Goal: Task Accomplishment & Management: Use online tool/utility

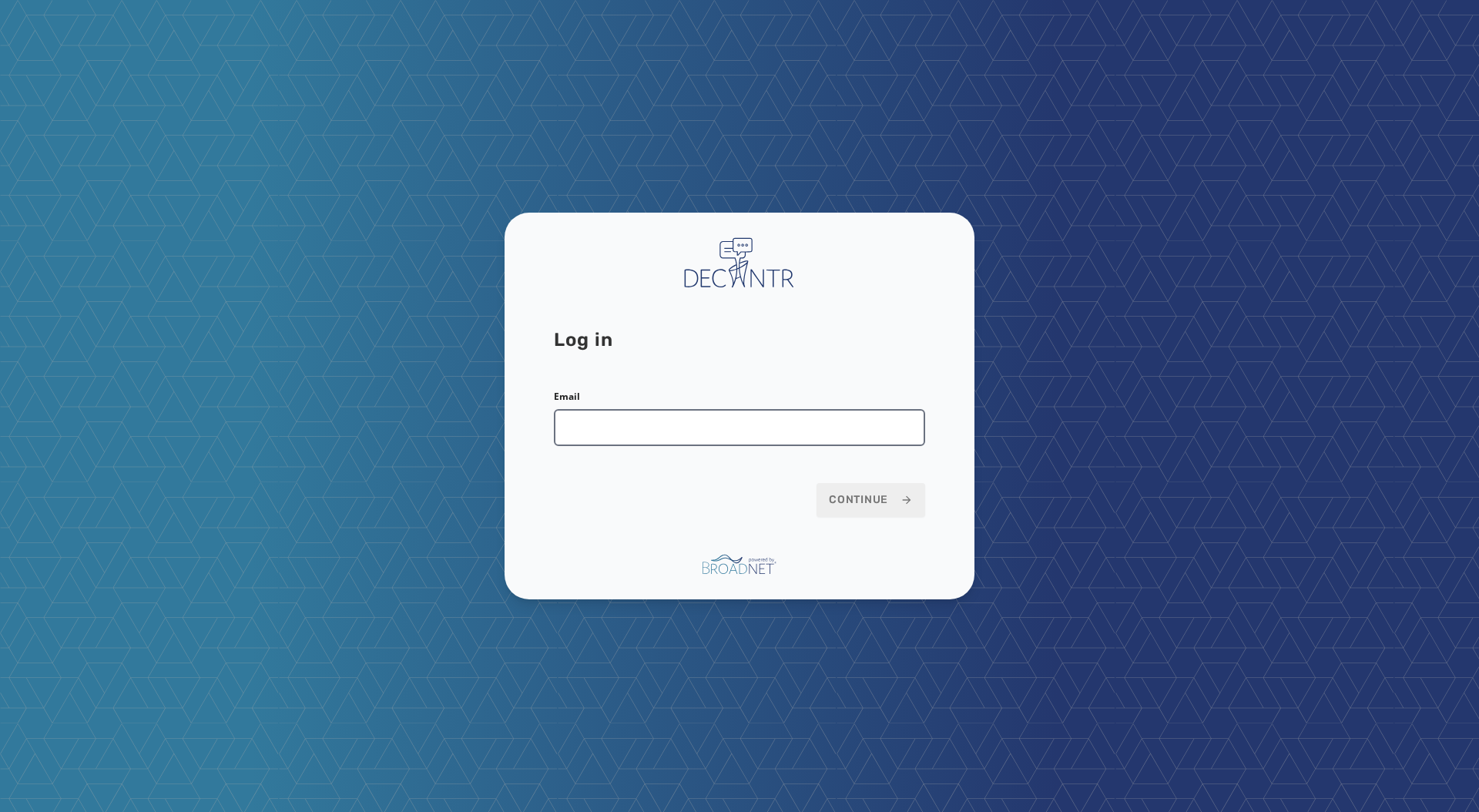
click at [683, 415] on input "Email" at bounding box center [740, 427] width 372 height 37
type input "**********"
click at [879, 494] on span "Continue" at bounding box center [871, 500] width 84 height 15
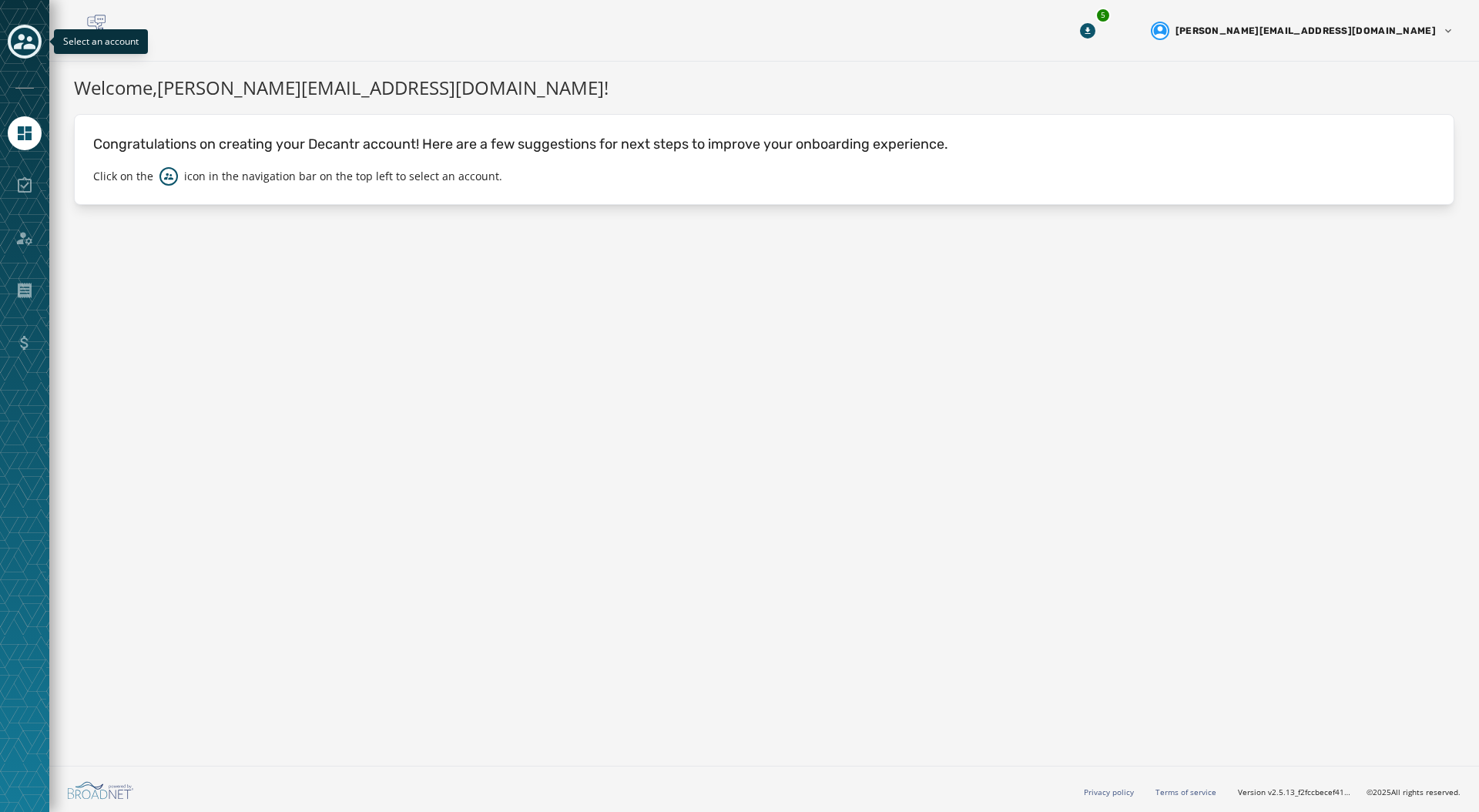
click at [37, 37] on div "Toggle account select drawer" at bounding box center [24, 41] width 28 height 28
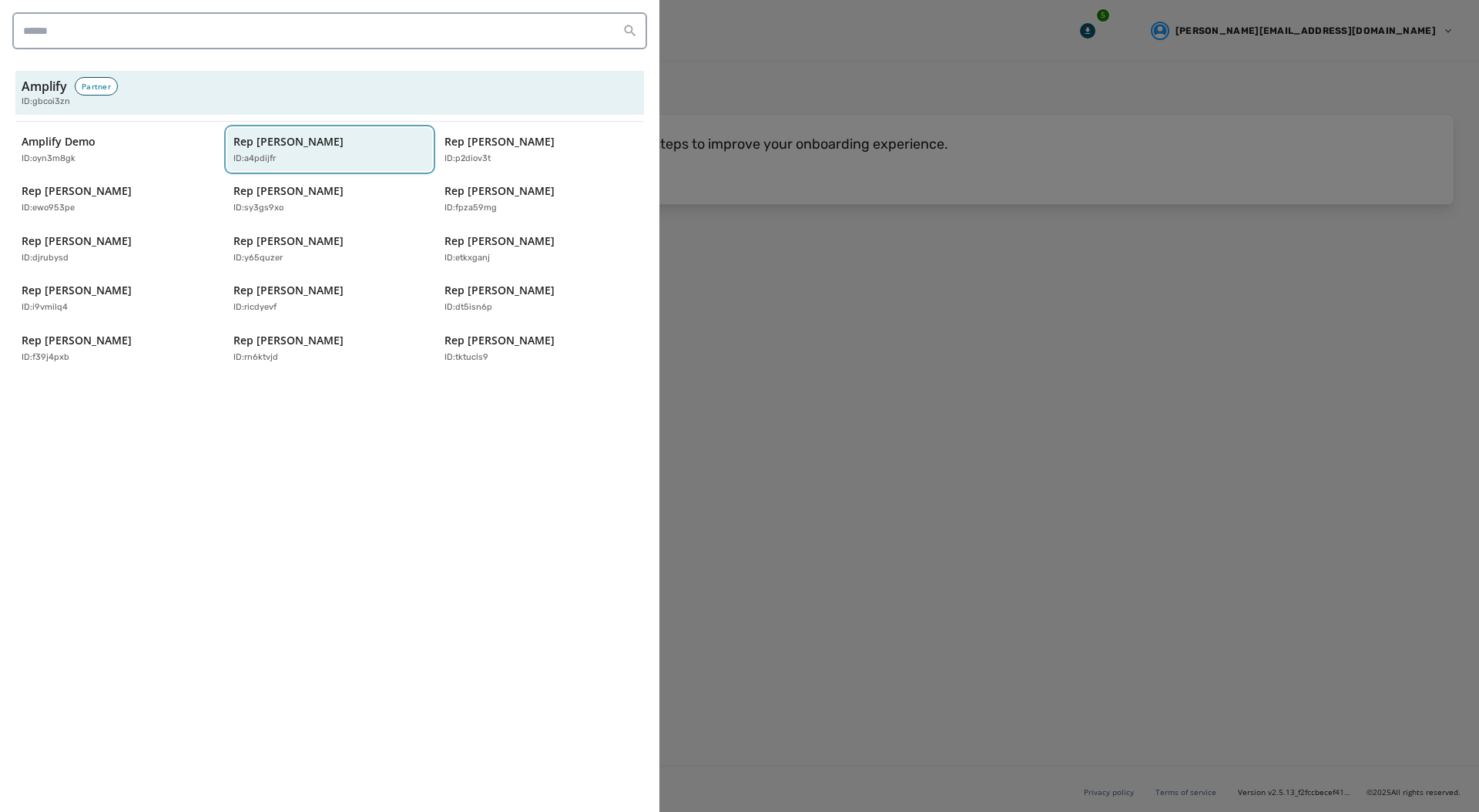
click at [282, 153] on div "ID: a4pdijfr" at bounding box center [322, 159] width 178 height 13
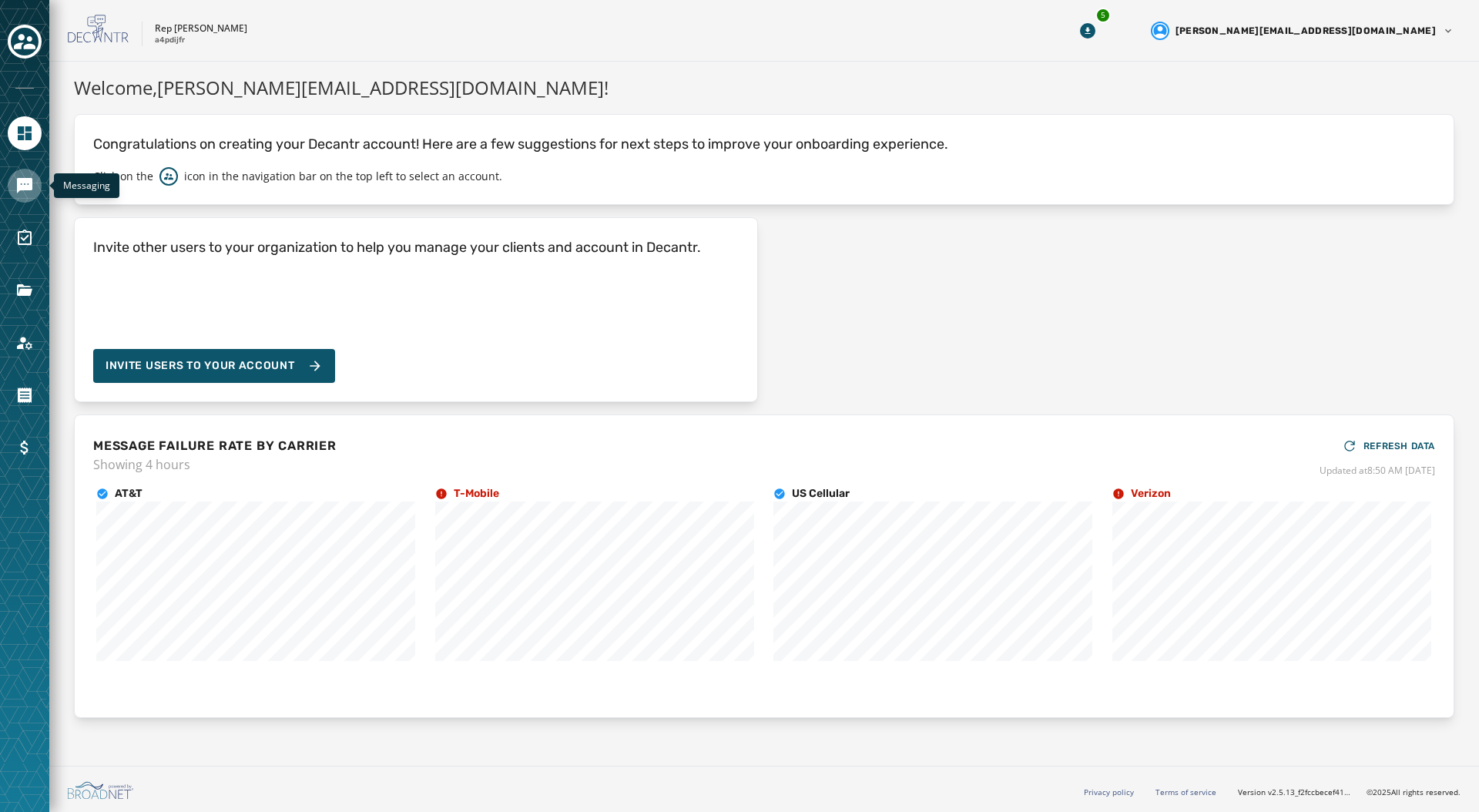
click at [26, 181] on icon "Navigate to Messaging" at bounding box center [24, 185] width 15 height 15
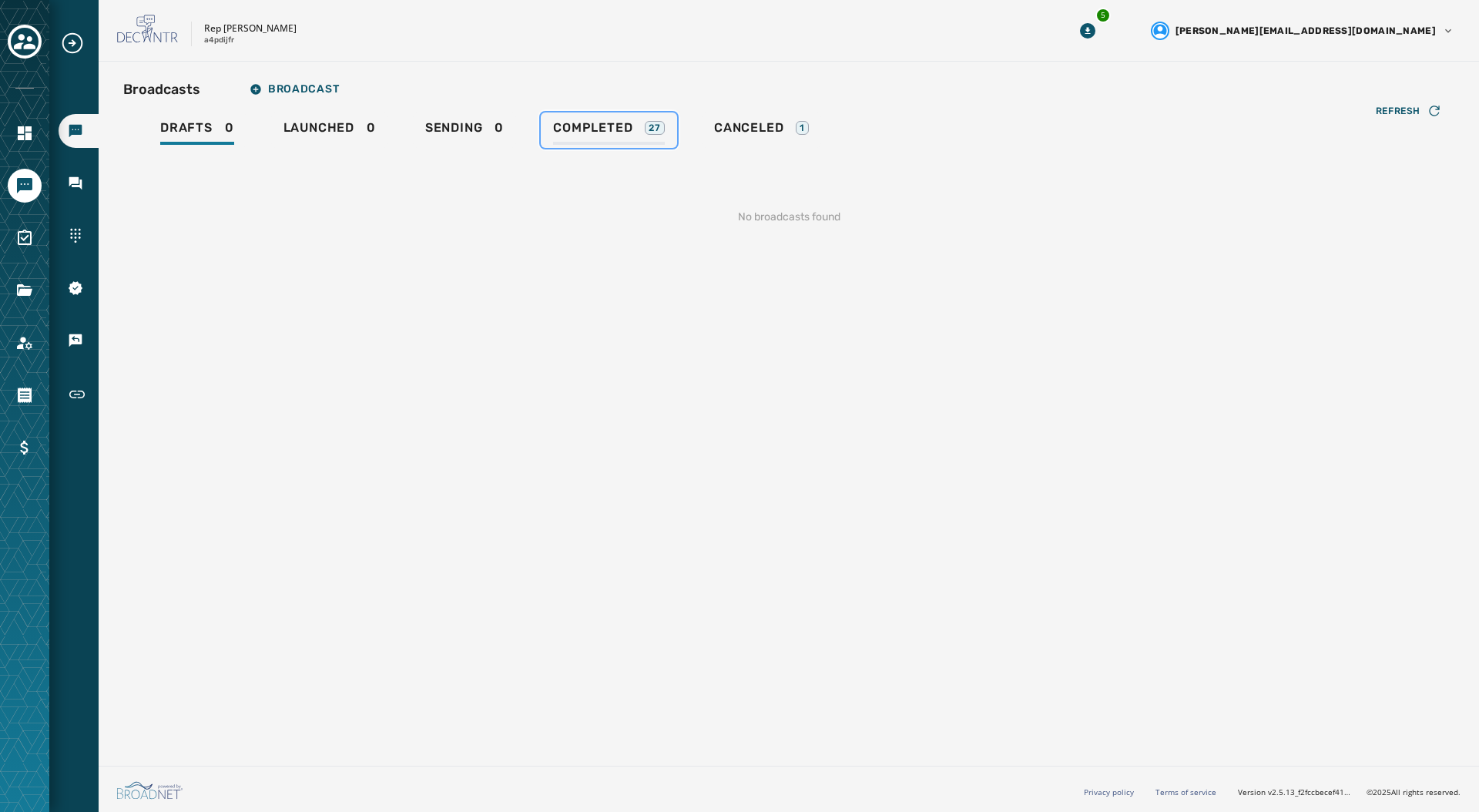
click at [565, 127] on span "Completed" at bounding box center [593, 127] width 80 height 15
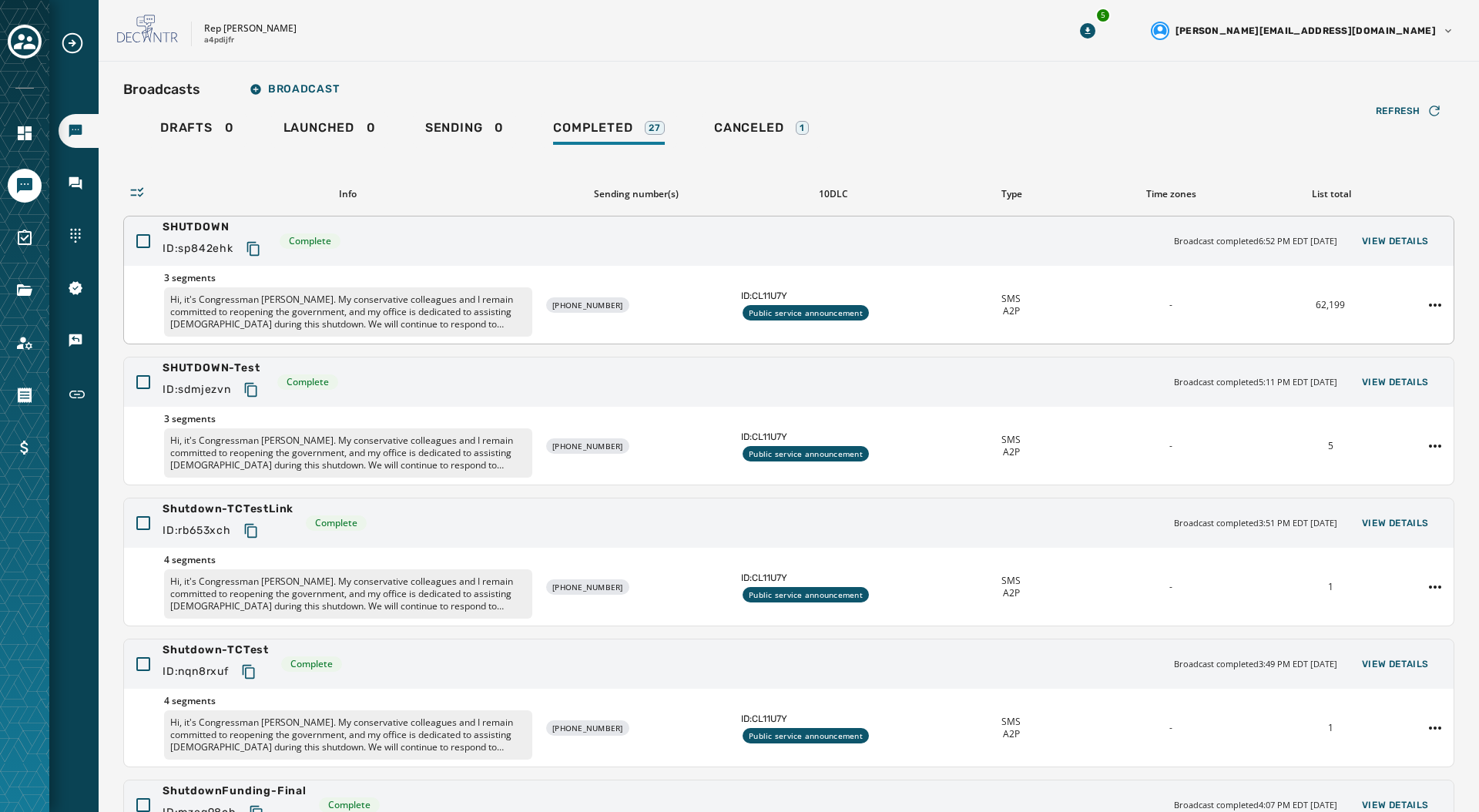
click at [893, 290] on span "ID: CL11U7Y" at bounding box center [832, 295] width 184 height 12
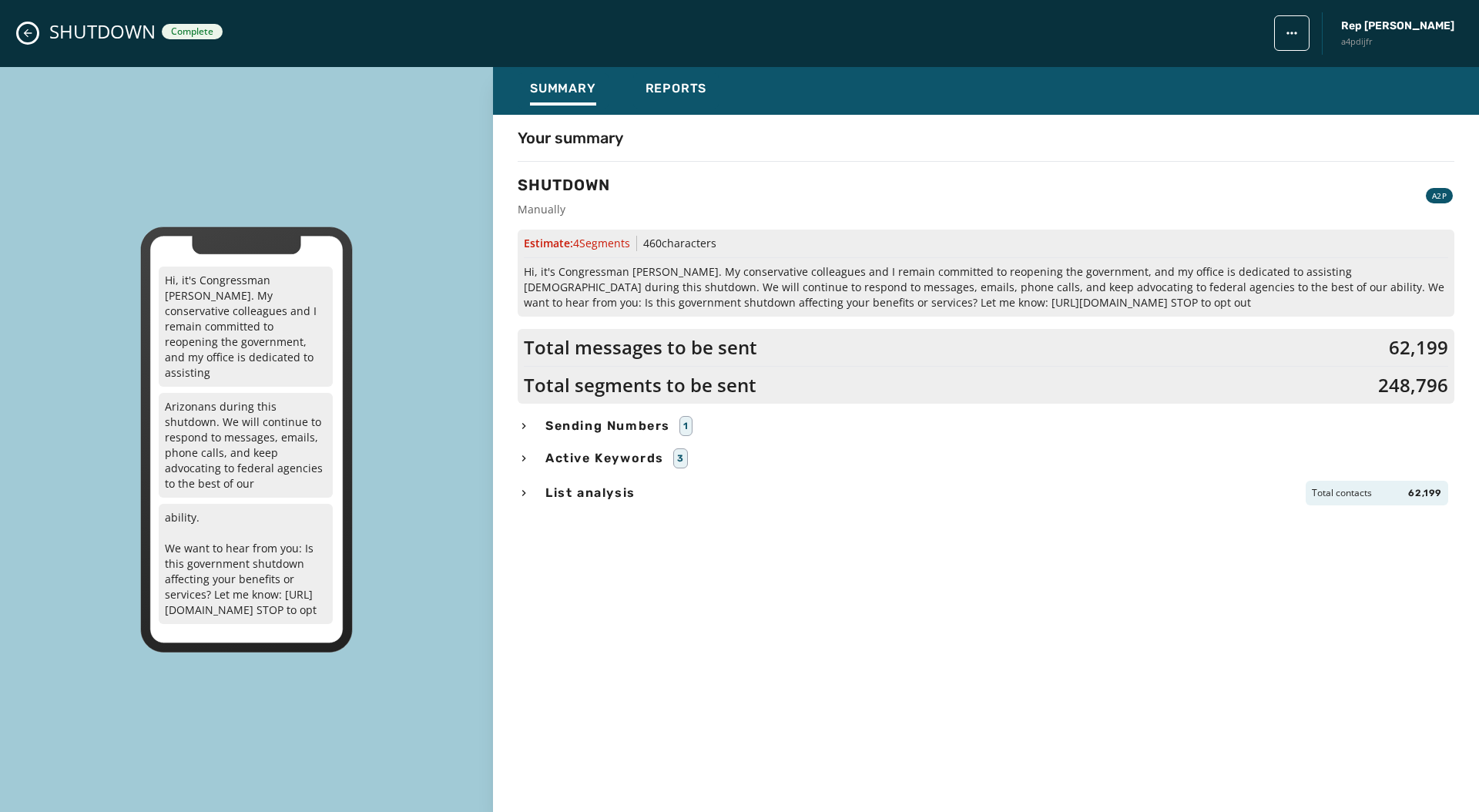
click at [684, 288] on span "Hi, it's Congressman Abe Hamadeh. My conservative colleagues and I remain commi…" at bounding box center [986, 287] width 924 height 46
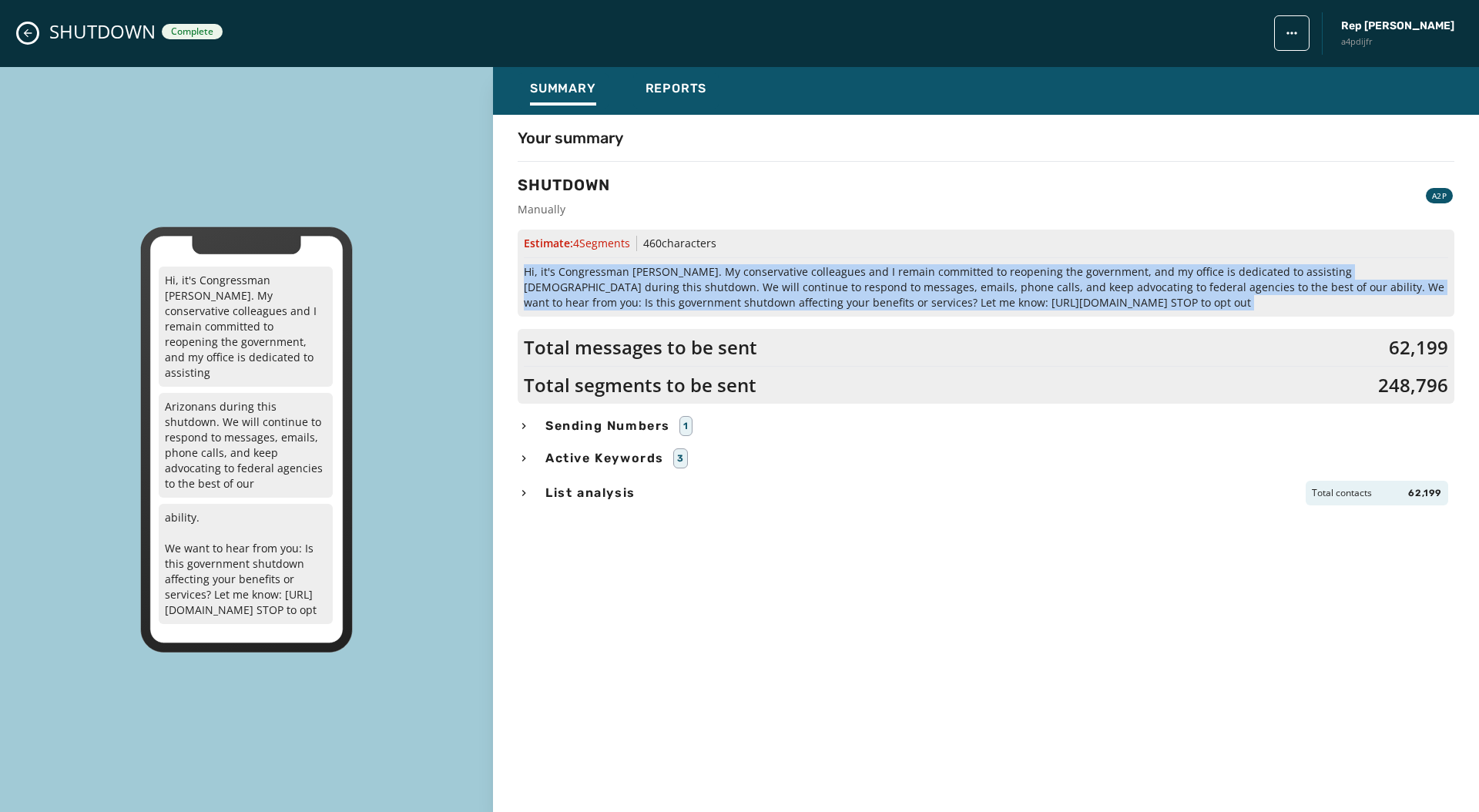
click at [684, 288] on span "Hi, it's Congressman Abe Hamadeh. My conservative colleagues and I remain commi…" at bounding box center [986, 287] width 924 height 46
copy span "Hi, it's Congressman Abe Hamadeh. My conservative colleagues and I remain commi…"
click at [702, 84] on span "Reports" at bounding box center [677, 88] width 62 height 15
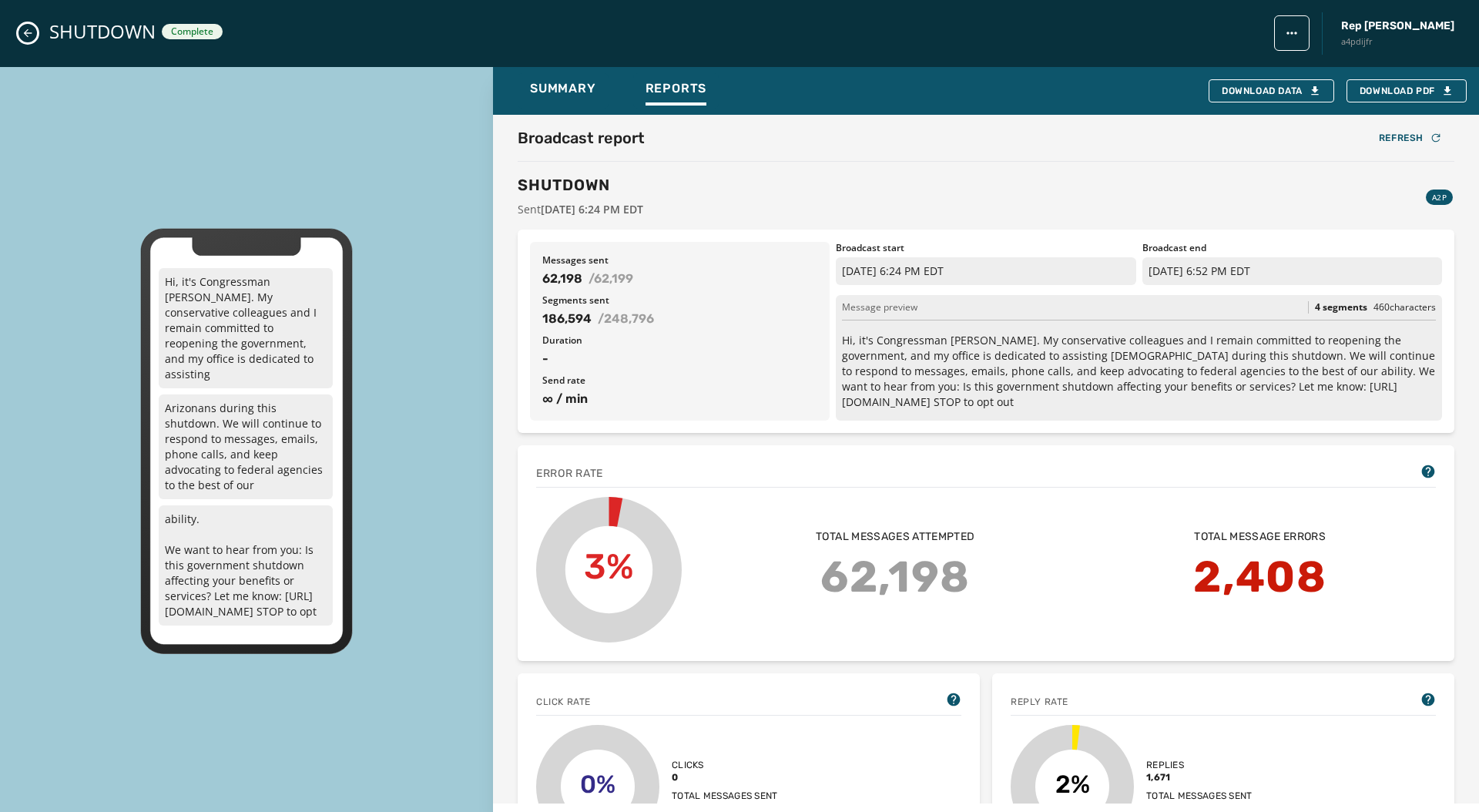
click at [560, 278] on span "62,198" at bounding box center [561, 278] width 40 height 19
copy span "62,198"
